Goal: Use online tool/utility: Utilize a website feature to perform a specific function

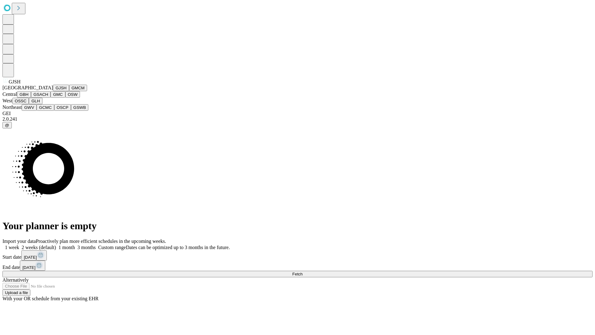
click at [53, 91] on button "GJSH" at bounding box center [61, 88] width 16 height 7
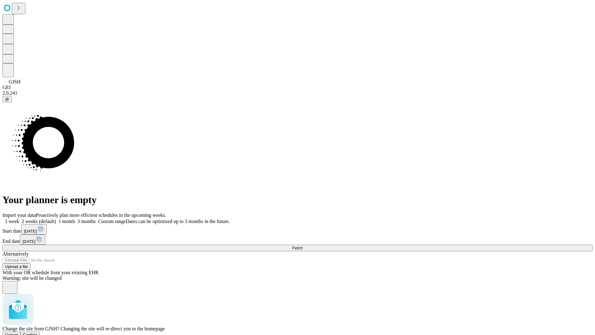
click at [38, 332] on span "Confirm" at bounding box center [30, 334] width 15 height 5
click at [75, 219] on label "1 month" at bounding box center [65, 221] width 19 height 5
click at [303, 246] on span "Fetch" at bounding box center [297, 248] width 10 height 5
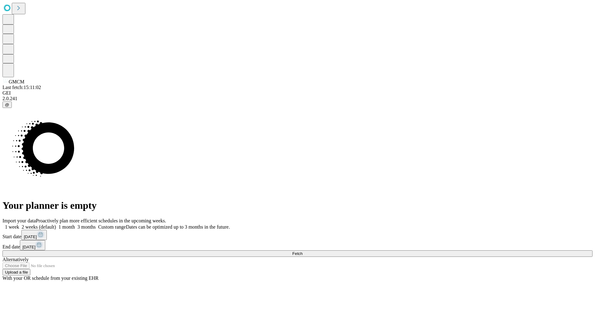
click at [75, 224] on label "1 month" at bounding box center [65, 226] width 19 height 5
click at [303, 251] on span "Fetch" at bounding box center [297, 253] width 10 height 5
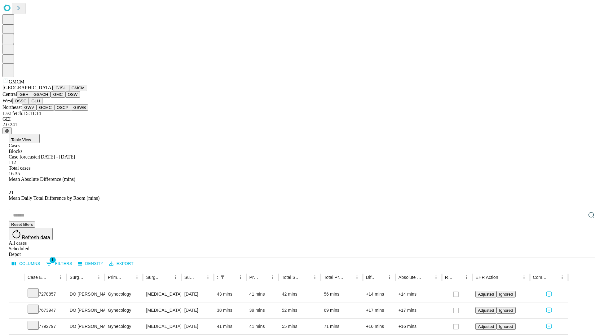
click at [31, 98] on button "GBH" at bounding box center [24, 94] width 14 height 7
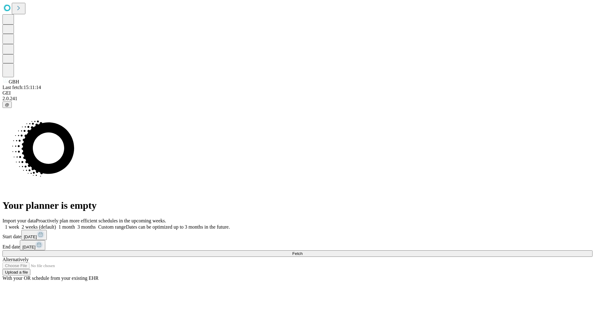
click at [75, 224] on label "1 month" at bounding box center [65, 226] width 19 height 5
click at [303, 251] on span "Fetch" at bounding box center [297, 253] width 10 height 5
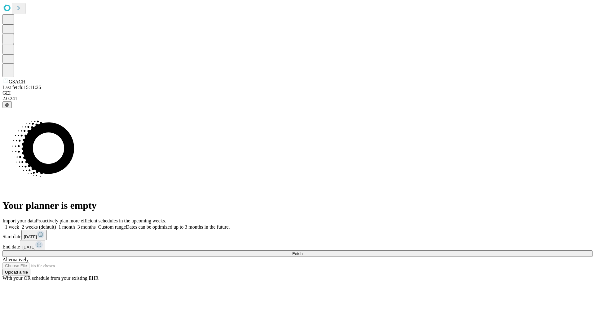
click at [303, 251] on span "Fetch" at bounding box center [297, 253] width 10 height 5
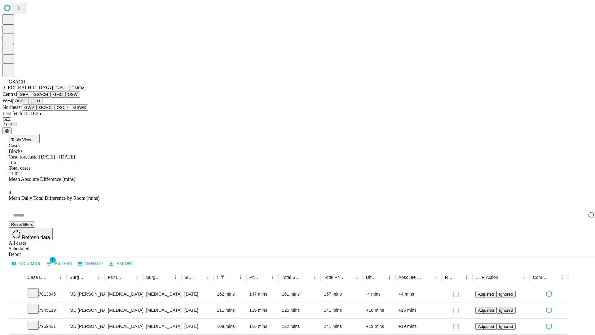
click at [51, 98] on button "GMC" at bounding box center [58, 94] width 15 height 7
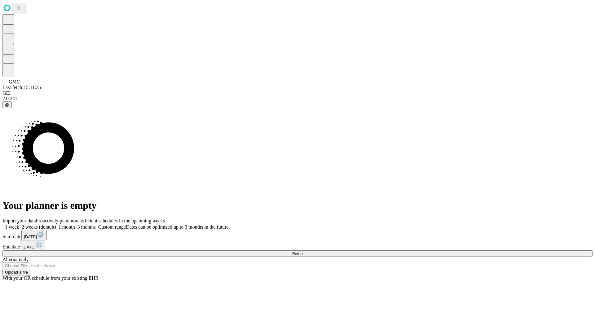
click at [75, 224] on label "1 month" at bounding box center [65, 226] width 19 height 5
click at [303, 251] on span "Fetch" at bounding box center [297, 253] width 10 height 5
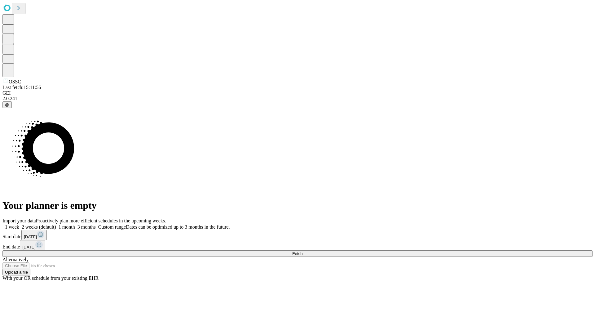
click at [75, 224] on label "1 month" at bounding box center [65, 226] width 19 height 5
click at [303, 251] on span "Fetch" at bounding box center [297, 253] width 10 height 5
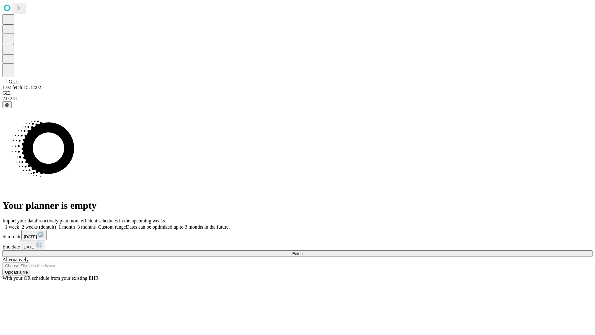
click at [303, 251] on span "Fetch" at bounding box center [297, 253] width 10 height 5
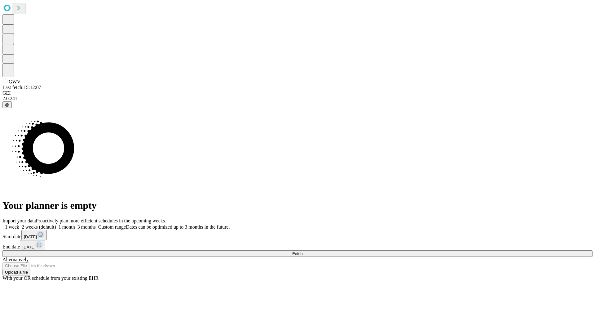
click at [75, 224] on label "1 month" at bounding box center [65, 226] width 19 height 5
click at [303, 251] on span "Fetch" at bounding box center [297, 253] width 10 height 5
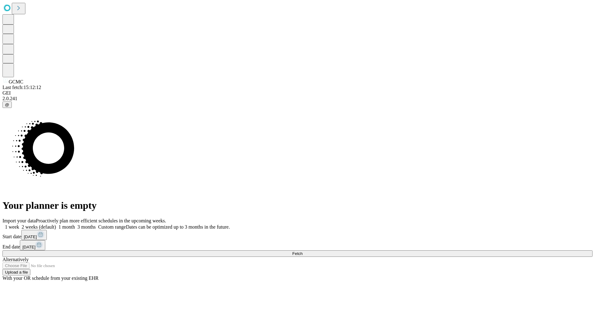
click at [75, 224] on label "1 month" at bounding box center [65, 226] width 19 height 5
click at [303, 251] on span "Fetch" at bounding box center [297, 253] width 10 height 5
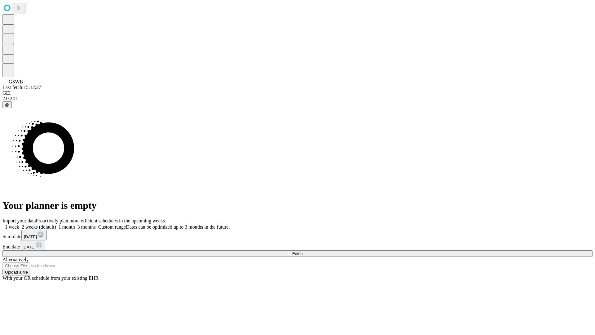
click at [75, 224] on label "1 month" at bounding box center [65, 226] width 19 height 5
click at [303, 251] on span "Fetch" at bounding box center [297, 253] width 10 height 5
